Goal: Task Accomplishment & Management: Manage account settings

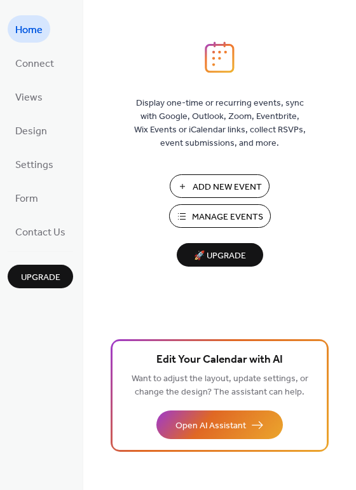
click at [227, 212] on span "Manage Events" at bounding box center [227, 216] width 71 height 13
click at [203, 187] on span "Add New Event" at bounding box center [227, 187] width 69 height 13
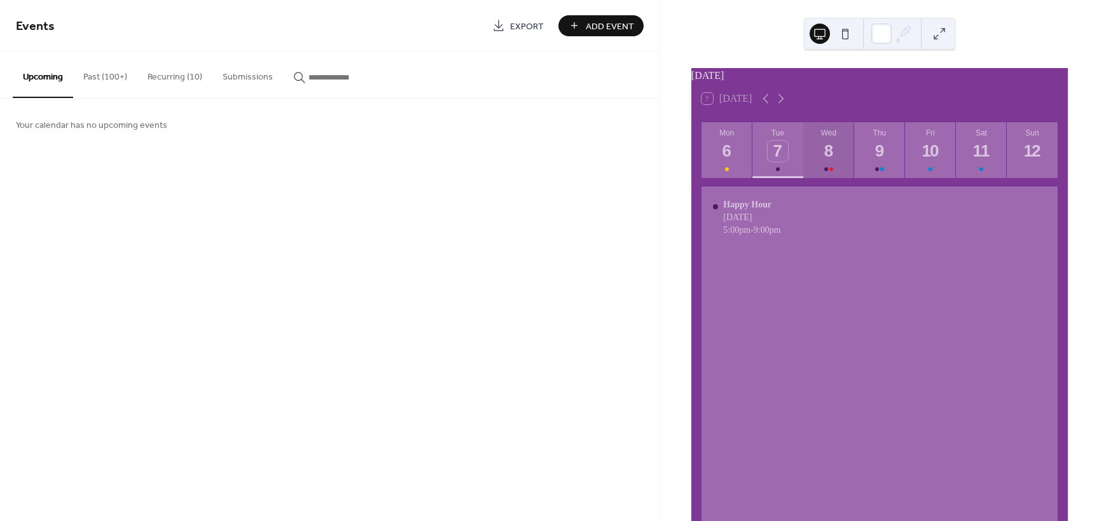
click at [818, 162] on div "8" at bounding box center [828, 151] width 21 height 21
click at [754, 266] on div "Geeks Who Drink" at bounding box center [764, 261] width 83 height 10
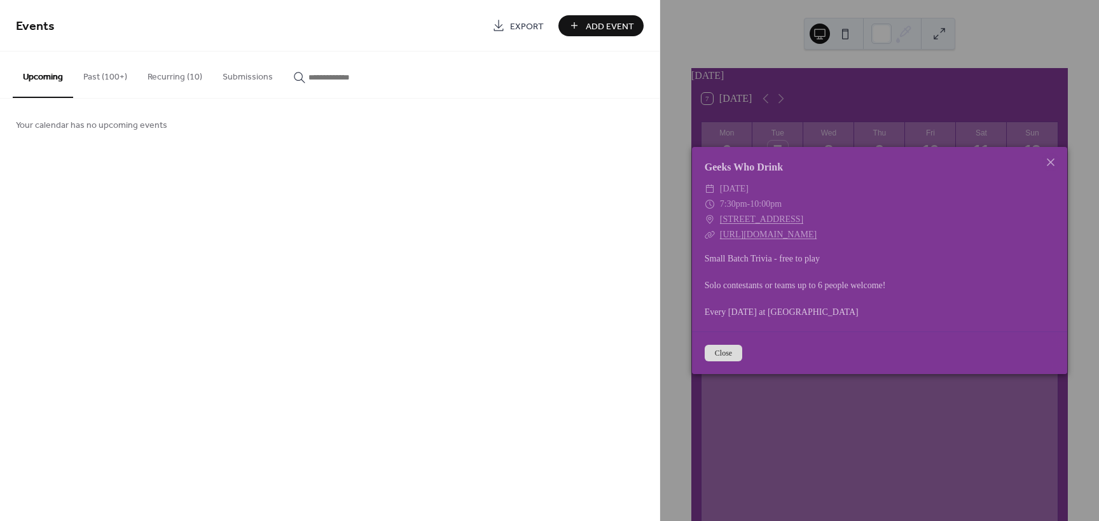
click at [172, 78] on button "Recurring (10)" at bounding box center [174, 74] width 75 height 45
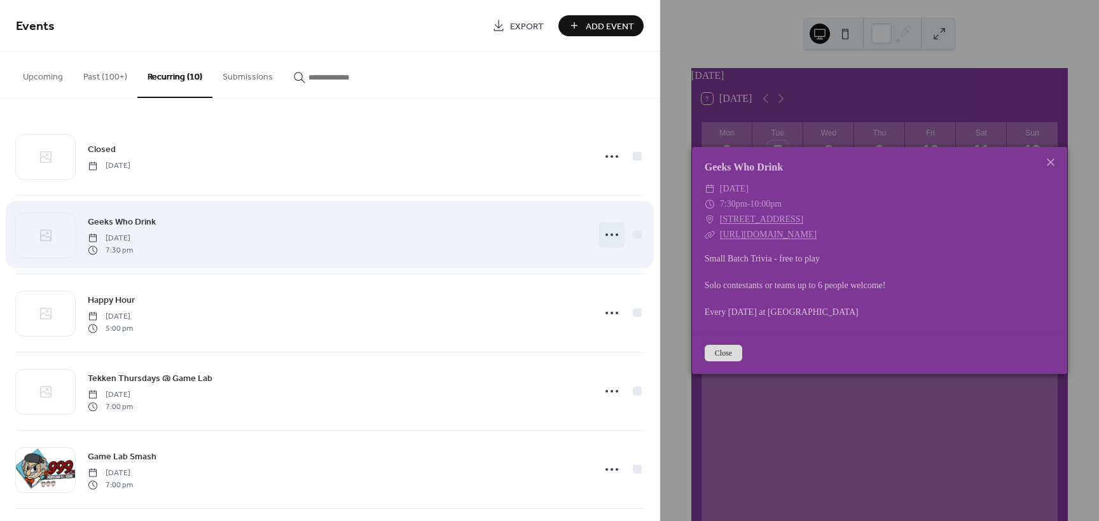
click at [605, 230] on icon at bounding box center [612, 234] width 20 height 20
click at [352, 224] on div "Geeks Who Drink [DATE] 7:30 pm" at bounding box center [337, 234] width 498 height 41
click at [605, 235] on circle at bounding box center [606, 234] width 3 height 3
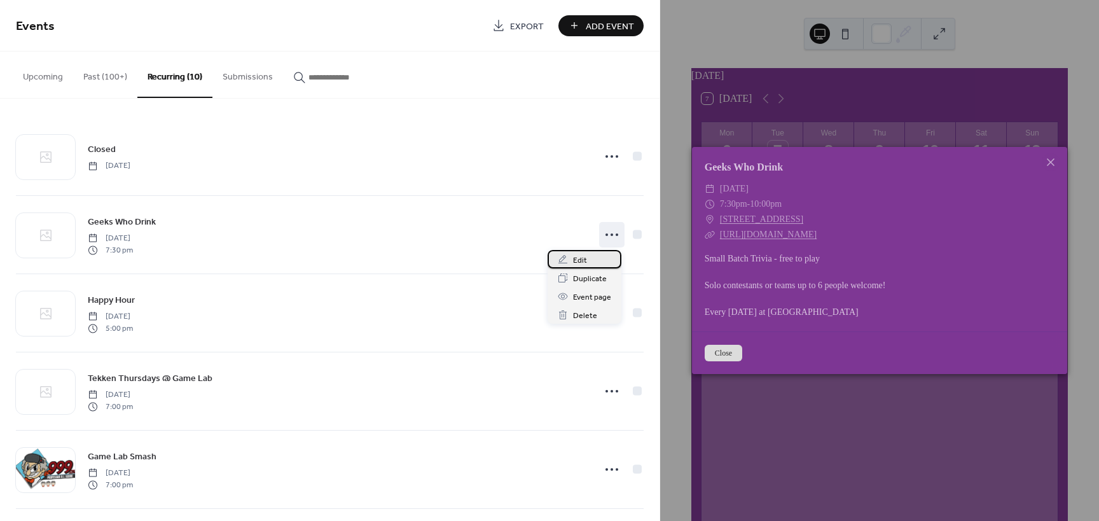
click at [588, 266] on div "Edit" at bounding box center [584, 259] width 74 height 18
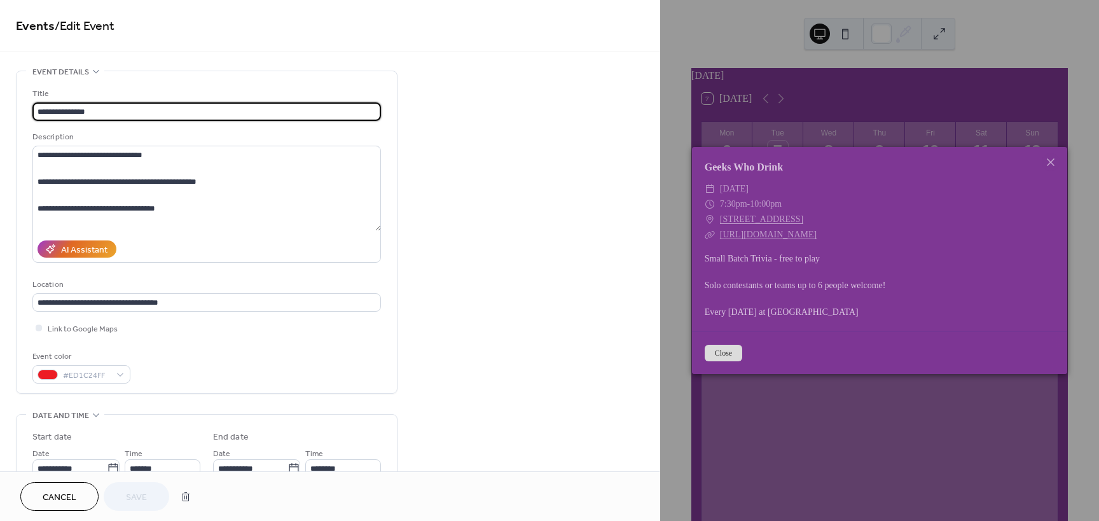
type input "**********"
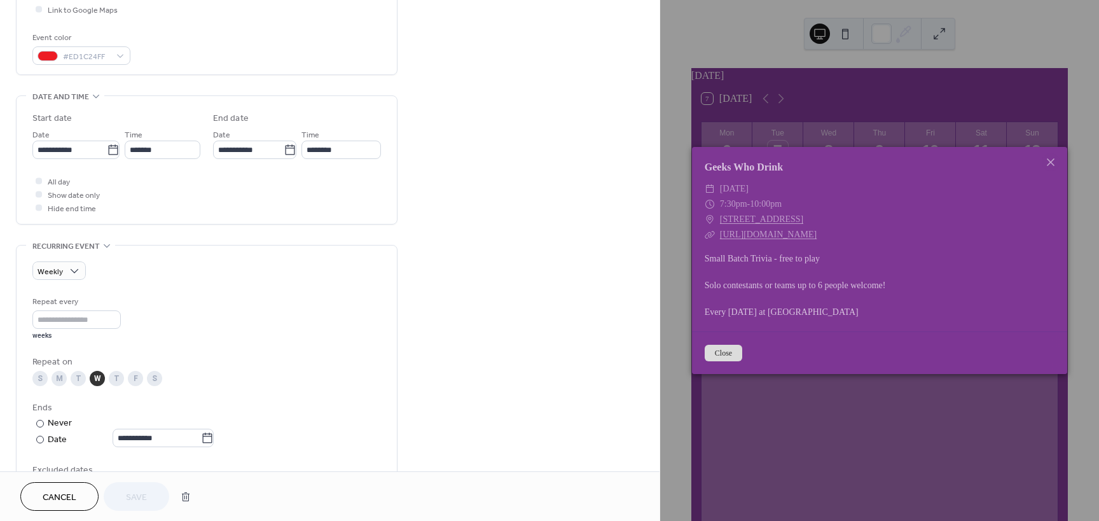
scroll to position [254, 0]
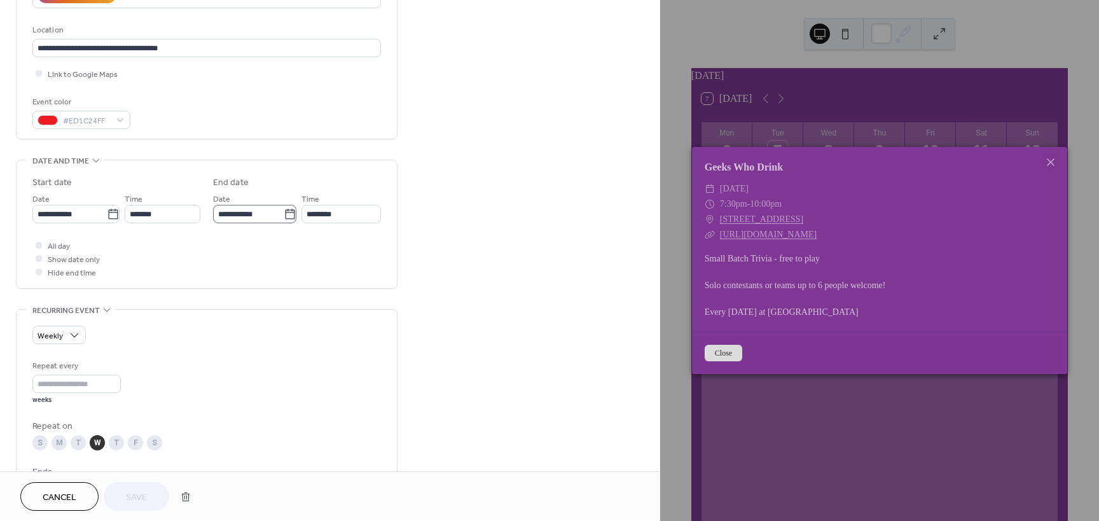
click at [287, 213] on icon at bounding box center [290, 214] width 13 height 13
click at [284, 213] on input "**********" at bounding box center [248, 214] width 71 height 18
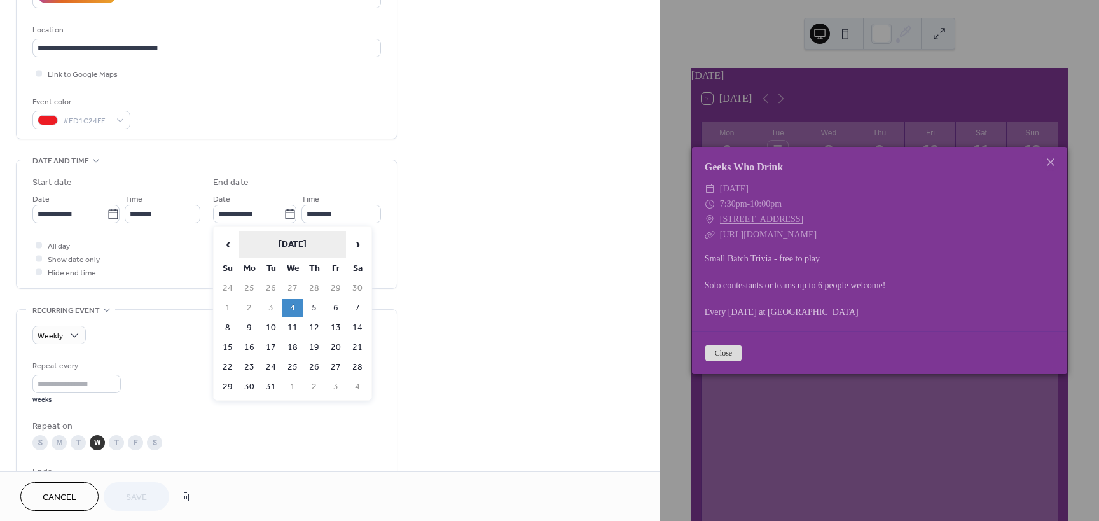
scroll to position [0, 0]
click at [307, 251] on th "[DATE]" at bounding box center [292, 244] width 107 height 27
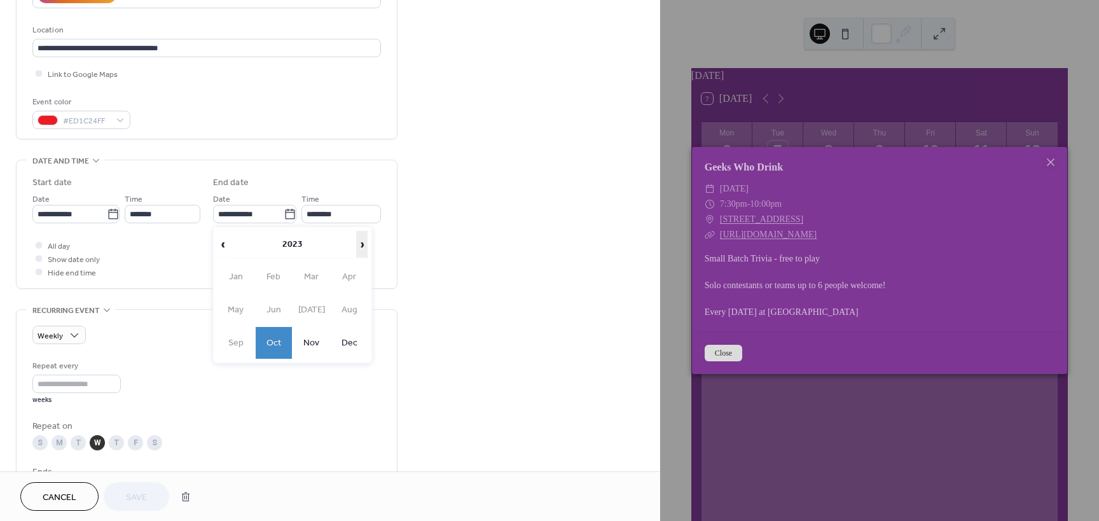
click at [357, 245] on span "›" at bounding box center [362, 243] width 10 height 25
click at [219, 245] on span "‹" at bounding box center [223, 243] width 10 height 25
click at [233, 346] on td "Sep" at bounding box center [235, 343] width 37 height 32
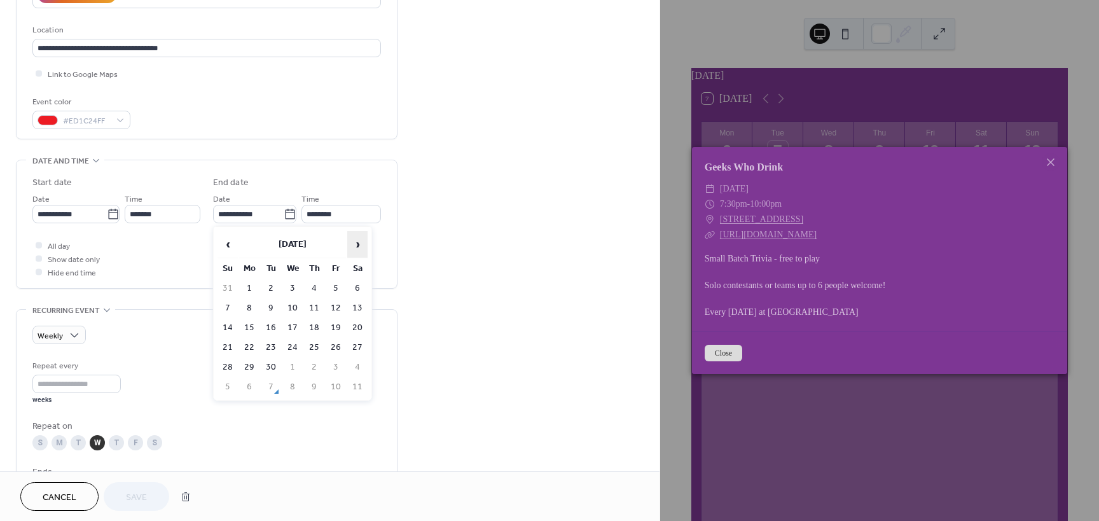
click at [358, 245] on span "›" at bounding box center [357, 243] width 19 height 25
click at [298, 286] on td "1" at bounding box center [292, 288] width 20 height 18
type input "**********"
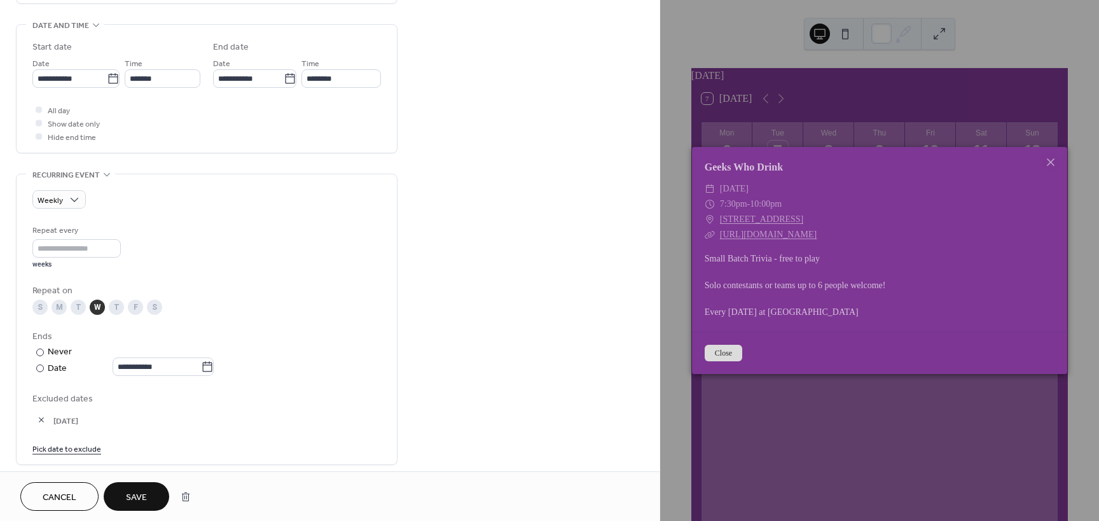
scroll to position [382, 0]
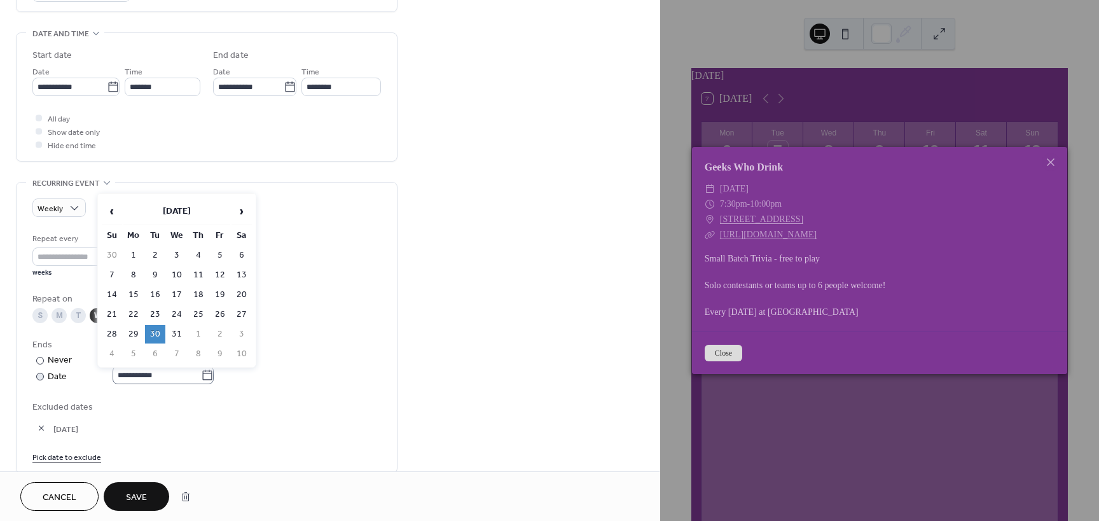
click at [212, 377] on icon at bounding box center [207, 375] width 13 height 13
click at [201, 377] on input "**********" at bounding box center [157, 375] width 88 height 18
click at [116, 212] on span "‹" at bounding box center [111, 210] width 19 height 25
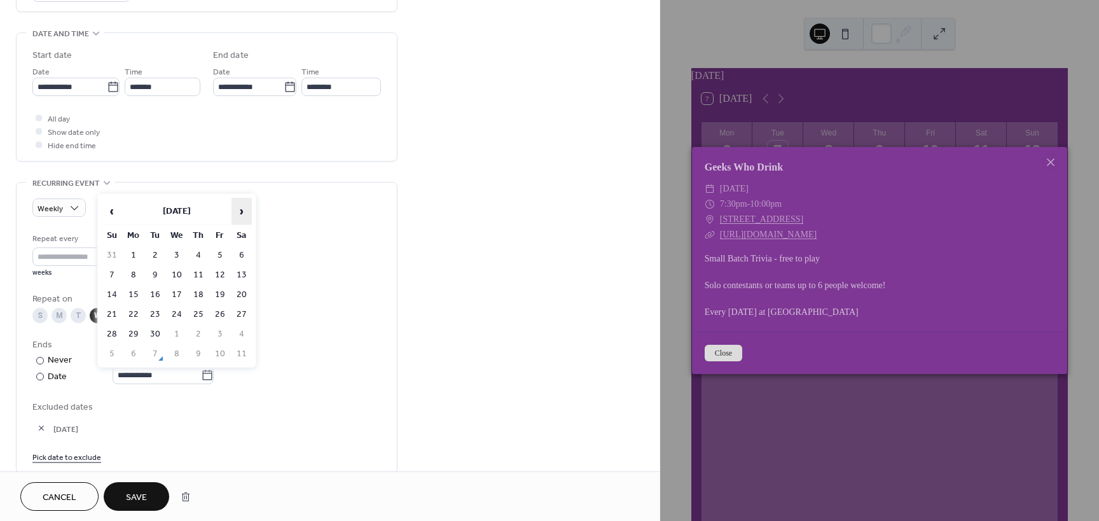
click at [242, 212] on span "›" at bounding box center [241, 210] width 19 height 25
click at [177, 264] on td "1" at bounding box center [177, 255] width 20 height 18
type input "**********"
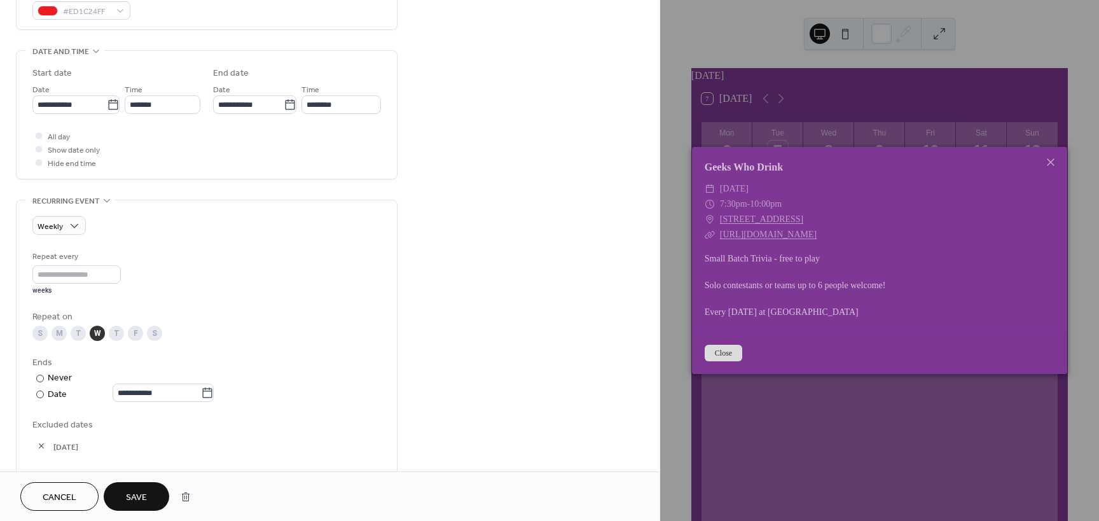
scroll to position [445, 0]
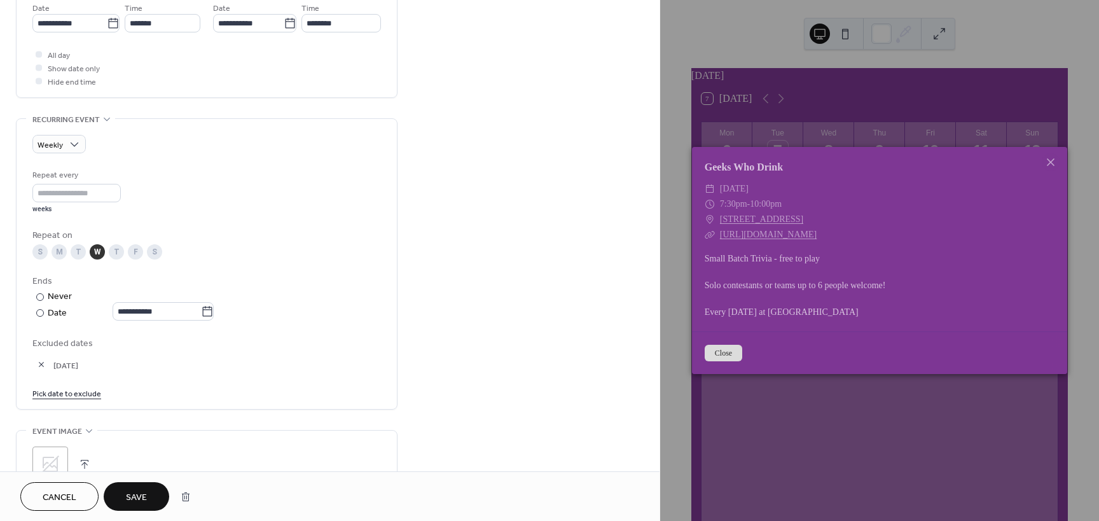
click at [142, 493] on span "Save" at bounding box center [136, 497] width 21 height 13
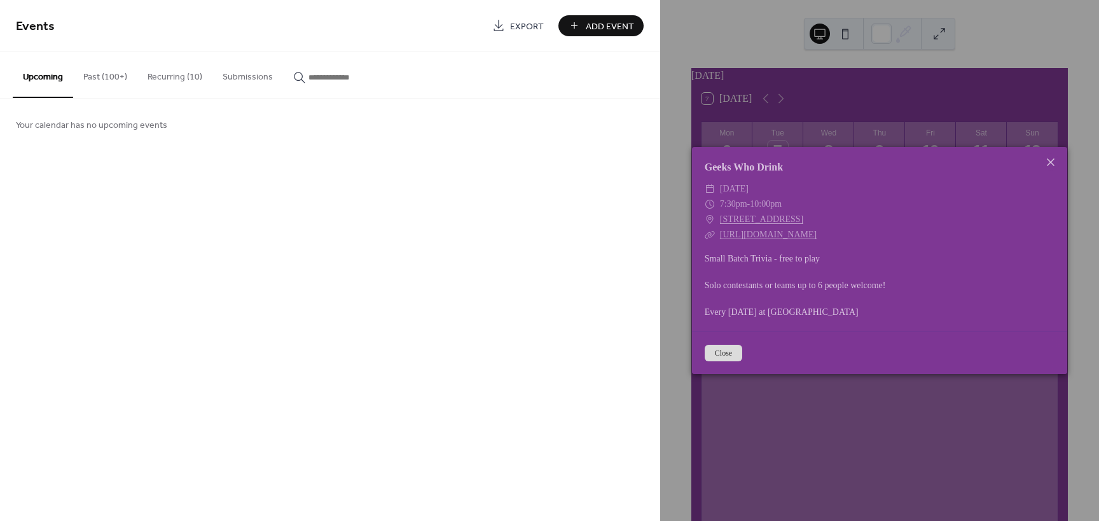
click at [1047, 160] on icon at bounding box center [1050, 162] width 15 height 15
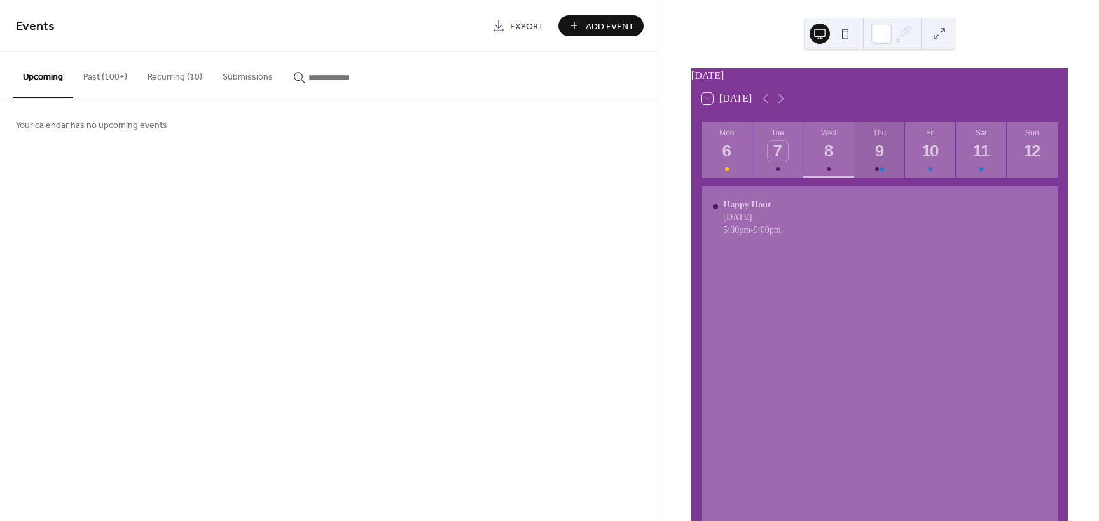
click at [880, 150] on div "9" at bounding box center [879, 151] width 21 height 21
click at [812, 153] on button "Wed 8" at bounding box center [828, 150] width 51 height 56
click at [767, 106] on icon at bounding box center [765, 98] width 15 height 15
click at [825, 146] on button "Wed 1" at bounding box center [828, 150] width 51 height 56
click at [787, 103] on icon at bounding box center [780, 98] width 15 height 15
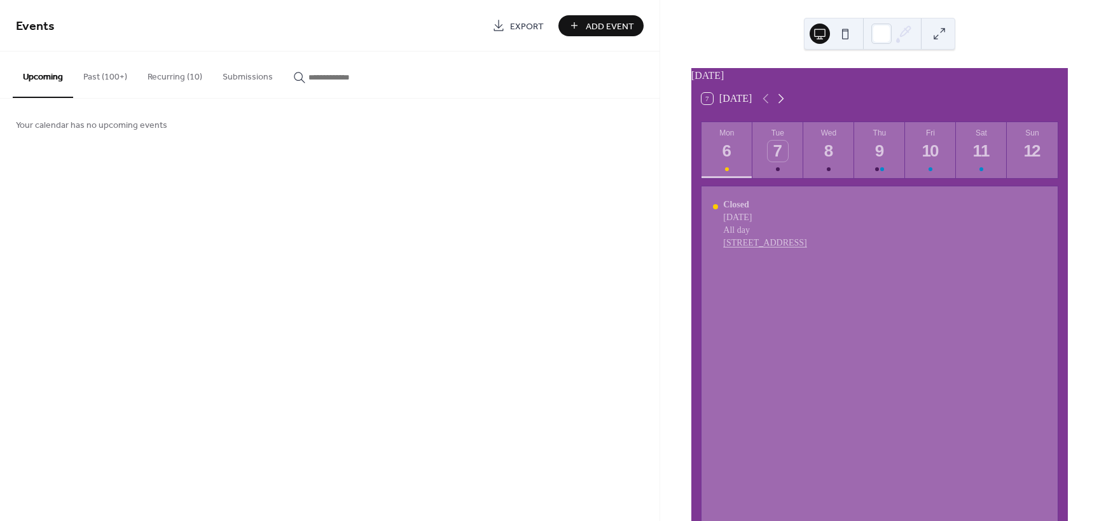
click at [787, 103] on icon at bounding box center [780, 98] width 15 height 15
click at [771, 106] on icon at bounding box center [765, 98] width 15 height 15
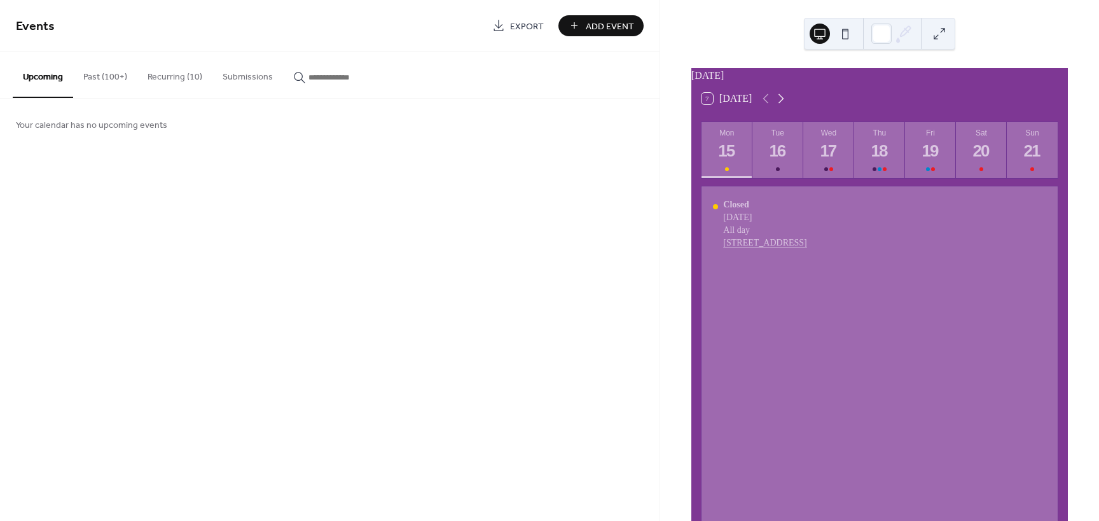
click at [788, 103] on icon at bounding box center [780, 98] width 15 height 15
click at [821, 137] on div "Wed" at bounding box center [828, 132] width 43 height 9
click at [788, 104] on icon at bounding box center [780, 98] width 15 height 15
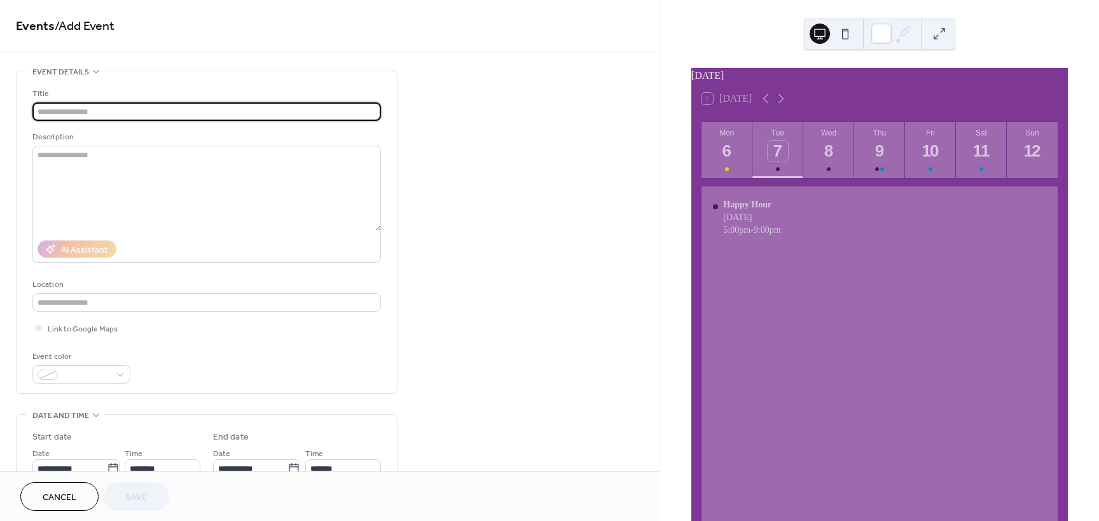
click at [118, 117] on input "text" at bounding box center [206, 111] width 348 height 18
drag, startPoint x: 114, startPoint y: 112, endPoint x: 0, endPoint y: 113, distance: 113.8
click at [3, 113] on div "**********" at bounding box center [329, 509] width 659 height 877
type input "****"
